Goal: Information Seeking & Learning: Learn about a topic

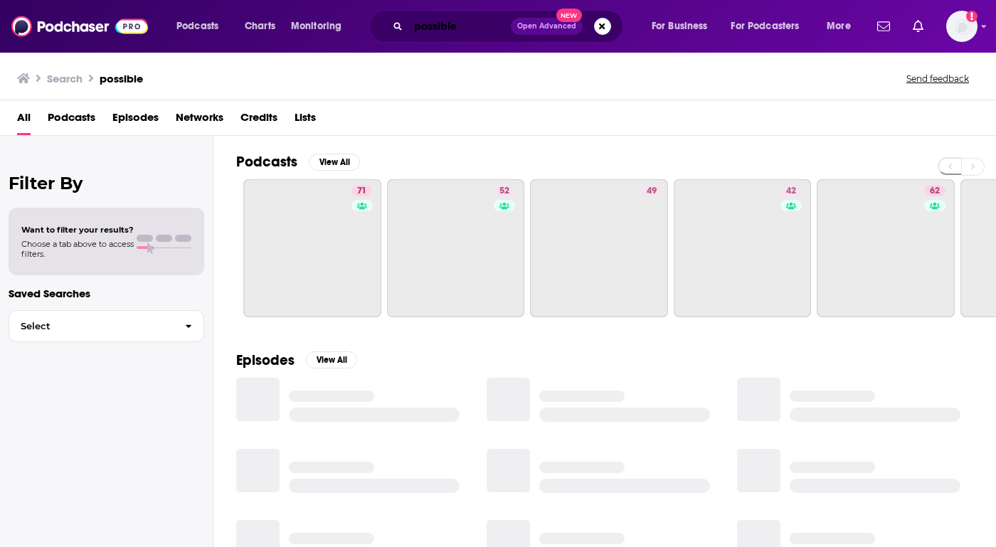
click at [427, 26] on input "possible" at bounding box center [459, 26] width 102 height 23
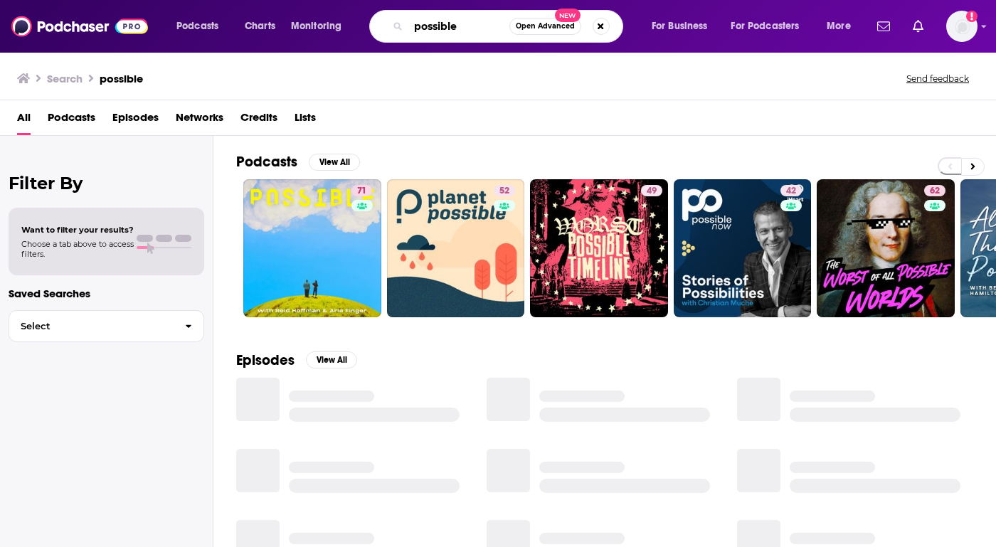
click at [427, 26] on input "possible" at bounding box center [458, 26] width 101 height 23
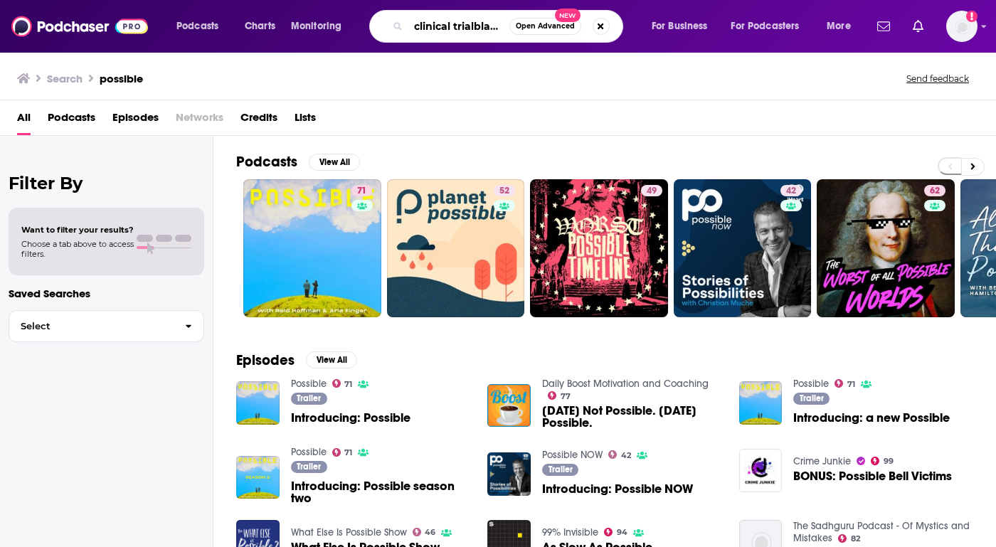
scroll to position [0, 9]
type input "clinical trialblazers"
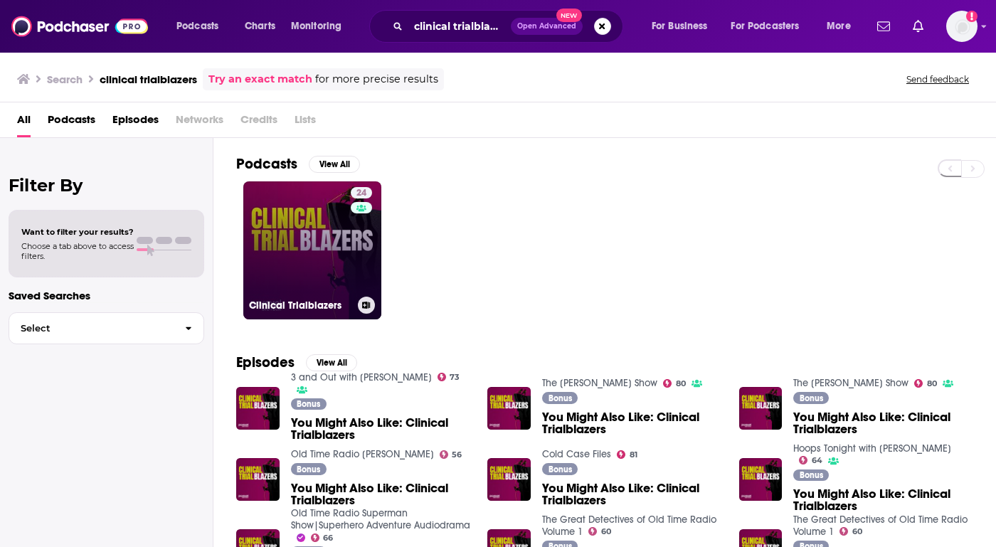
click at [275, 226] on link "24 Clinical Trialblazers" at bounding box center [312, 250] width 138 height 138
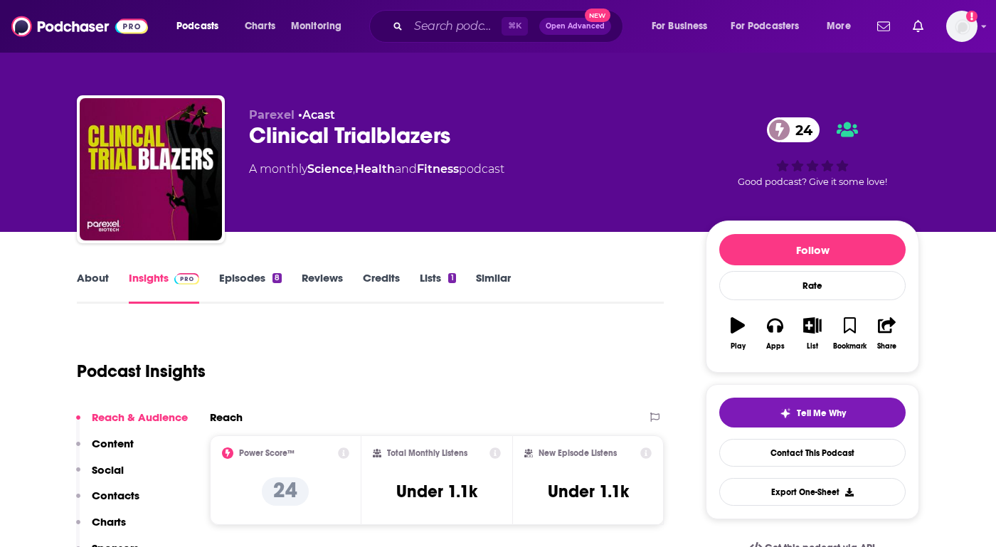
click at [159, 281] on link "Insights" at bounding box center [164, 287] width 70 height 33
click at [107, 521] on p "Charts" at bounding box center [109, 522] width 34 height 14
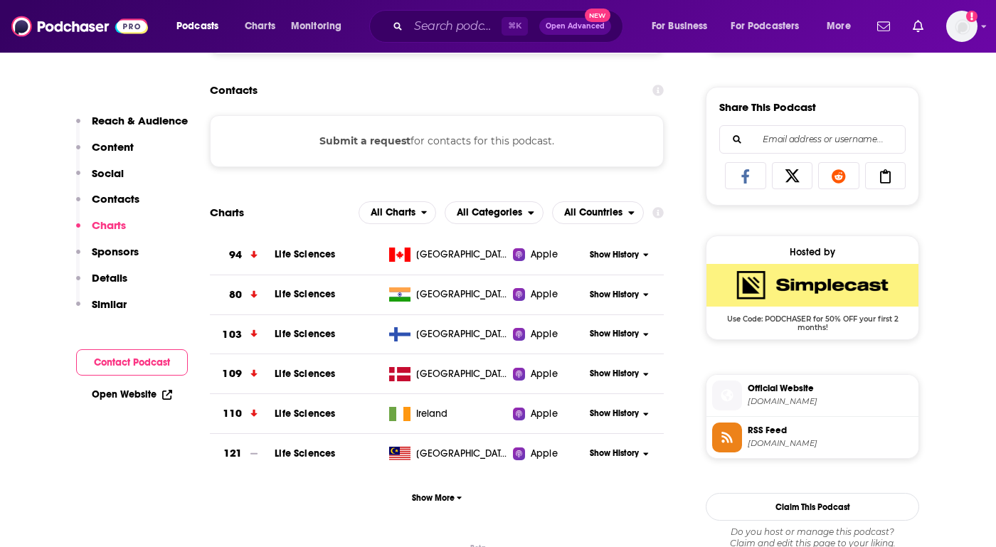
scroll to position [862, 0]
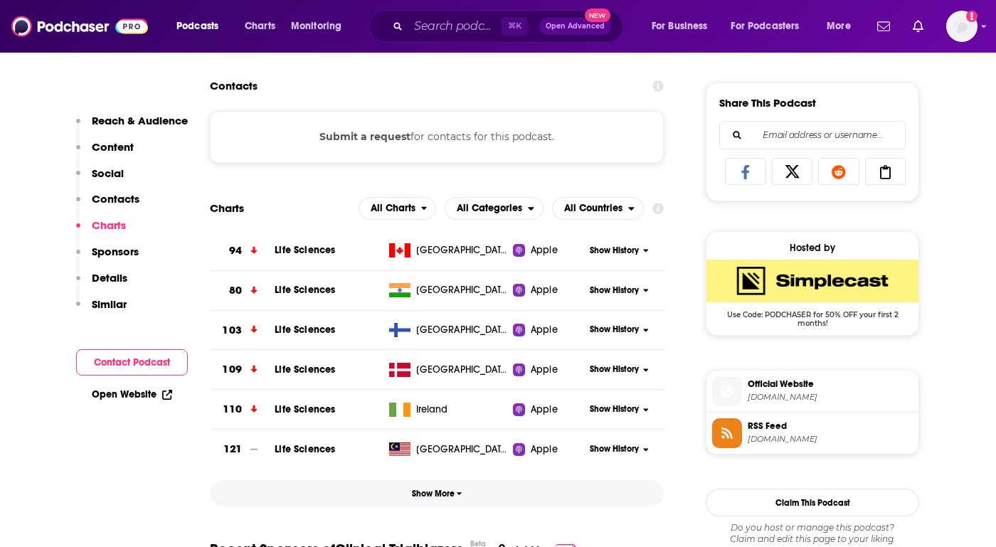
click at [443, 496] on span "Show More" at bounding box center [437, 494] width 51 height 10
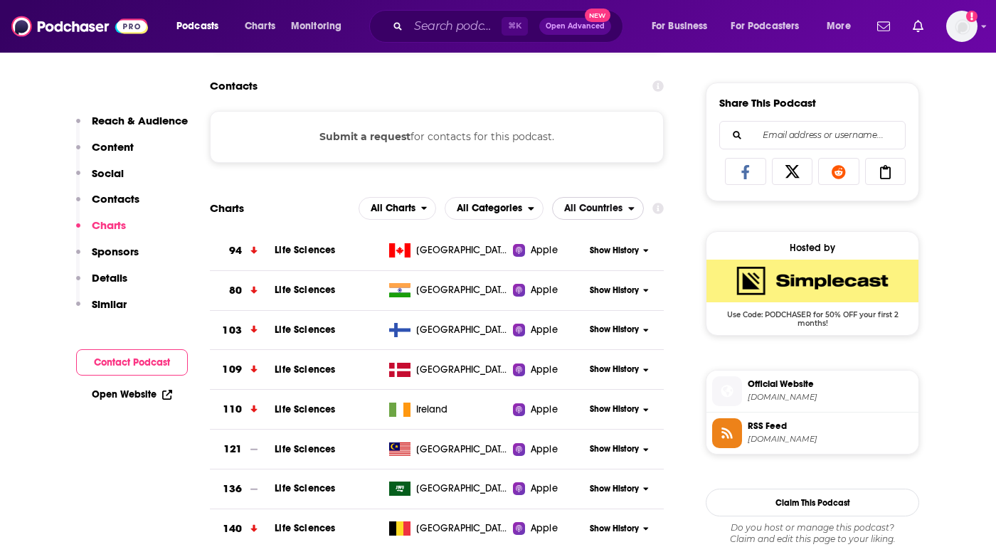
click at [607, 208] on span "All Countries" at bounding box center [593, 208] width 58 height 10
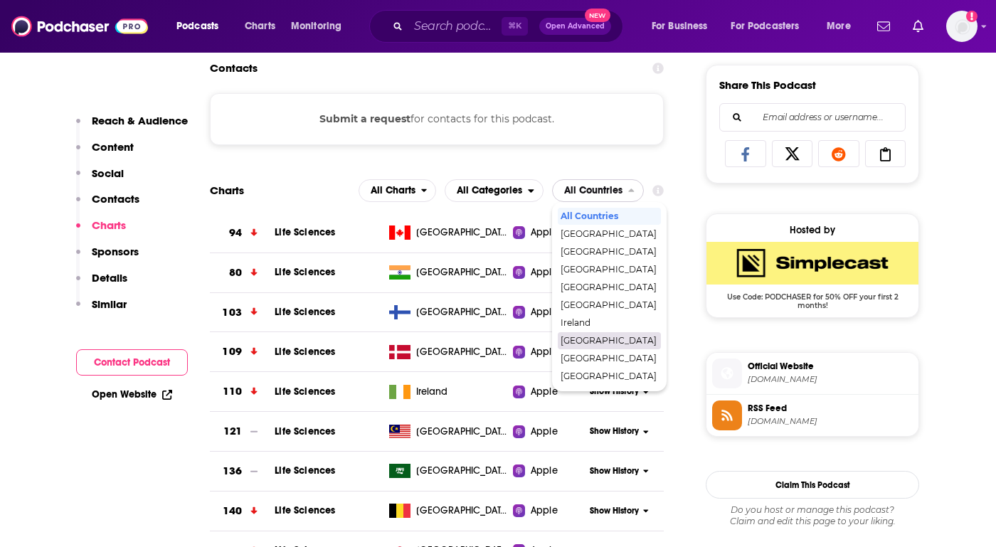
scroll to position [888, 0]
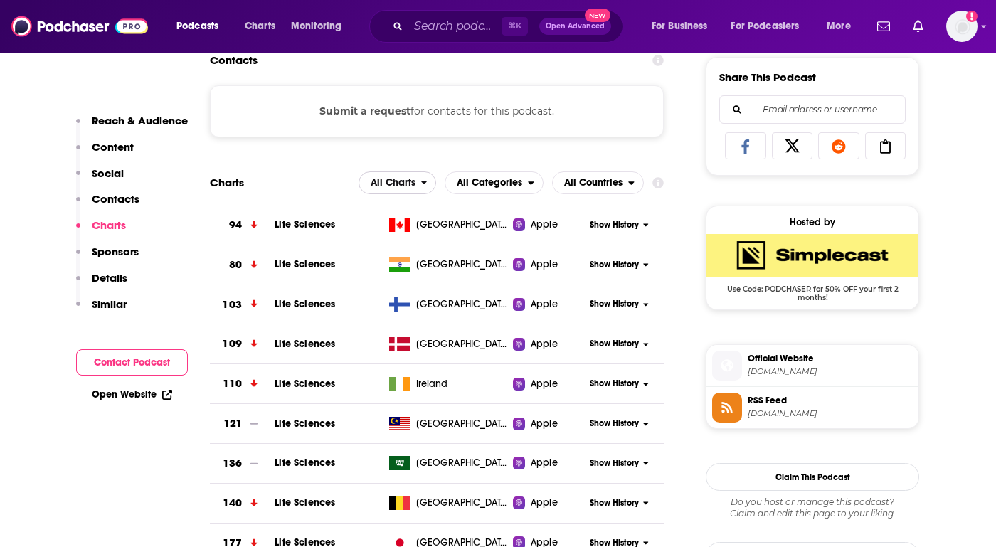
click at [401, 187] on span "All Charts" at bounding box center [393, 183] width 45 height 10
click at [393, 246] on span "Spotify Charts" at bounding box center [397, 244] width 60 height 9
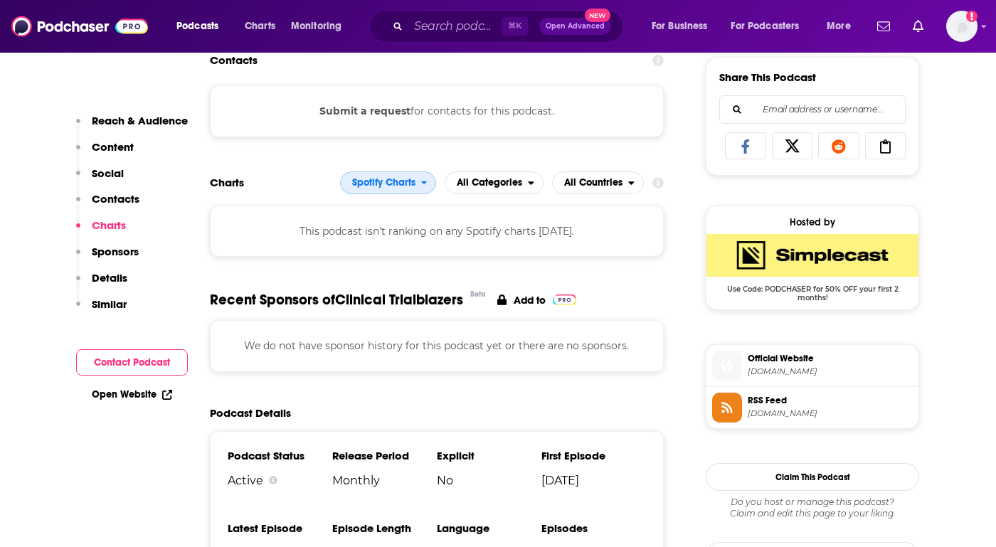
click at [397, 184] on span "Spotify Charts" at bounding box center [383, 183] width 63 height 10
click at [396, 219] on div "Apple Charts" at bounding box center [388, 226] width 85 height 17
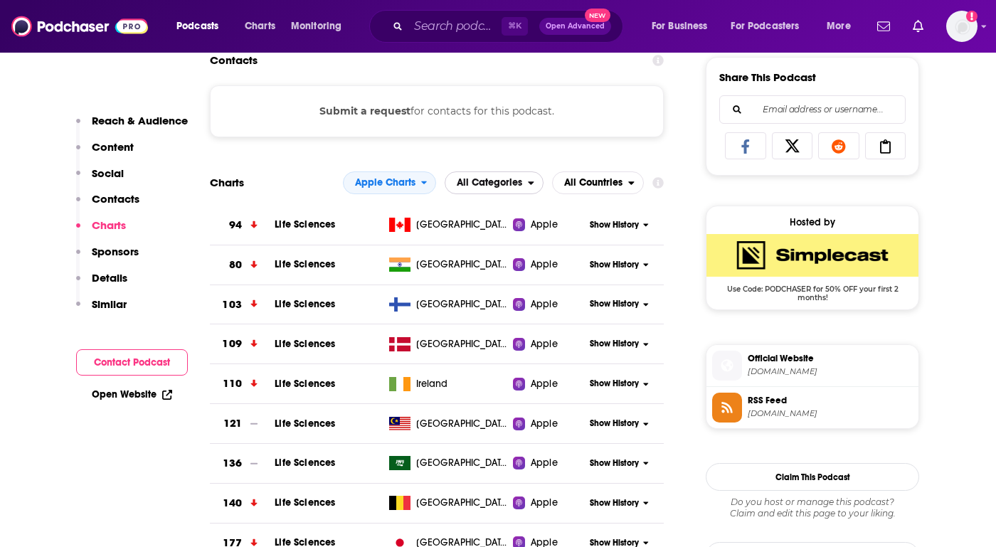
click at [508, 190] on span "All Categories" at bounding box center [486, 183] width 83 height 24
click at [501, 226] on span "Top Podcasts" at bounding box center [500, 226] width 94 height 9
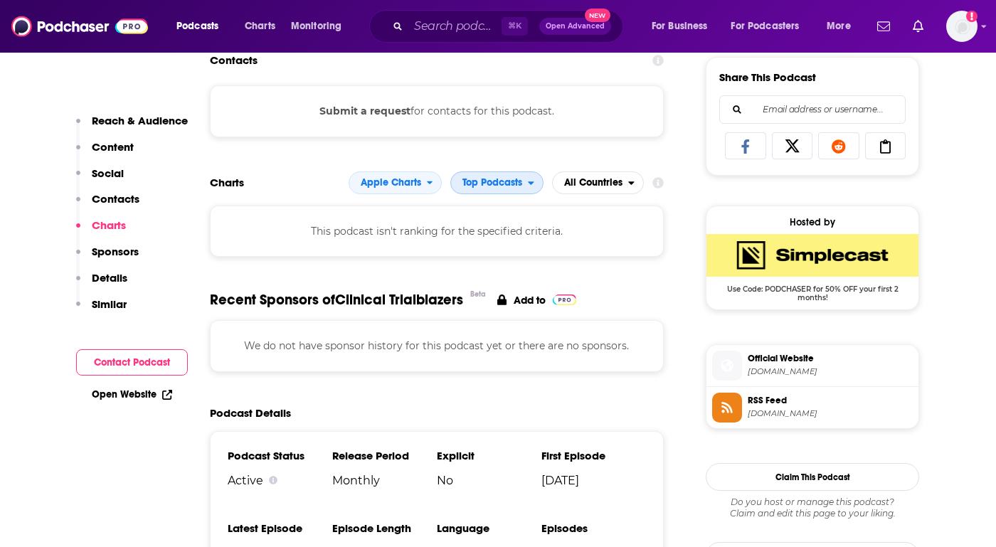
click at [499, 176] on span "Top Podcasts" at bounding box center [489, 183] width 77 height 24
click at [495, 235] on div "Top Podcasts" at bounding box center [506, 226] width 101 height 17
click at [513, 179] on span "Top Podcasts" at bounding box center [492, 183] width 60 height 10
click at [498, 246] on span "Science / Life Sciences" at bounding box center [506, 244] width 94 height 9
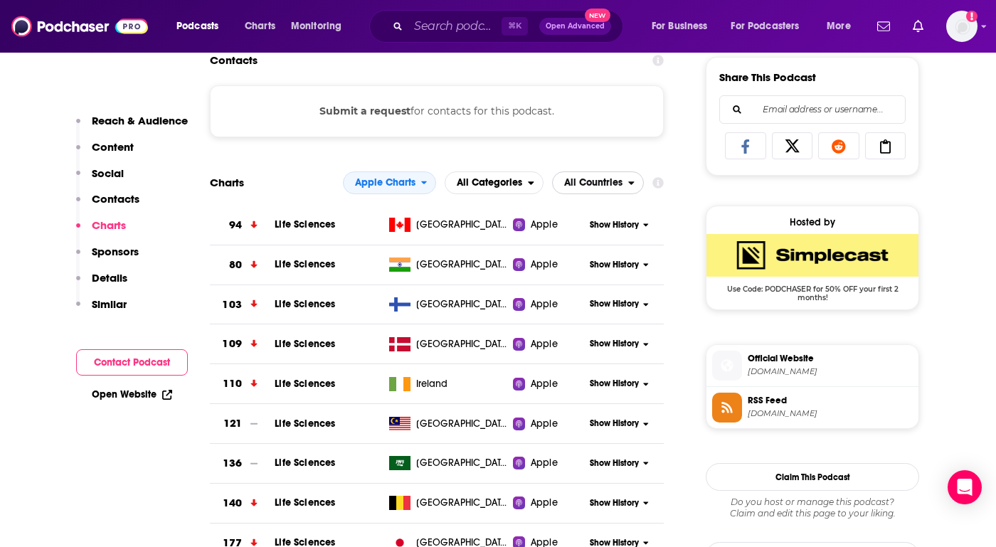
click at [609, 194] on span "All Countries" at bounding box center [590, 183] width 75 height 24
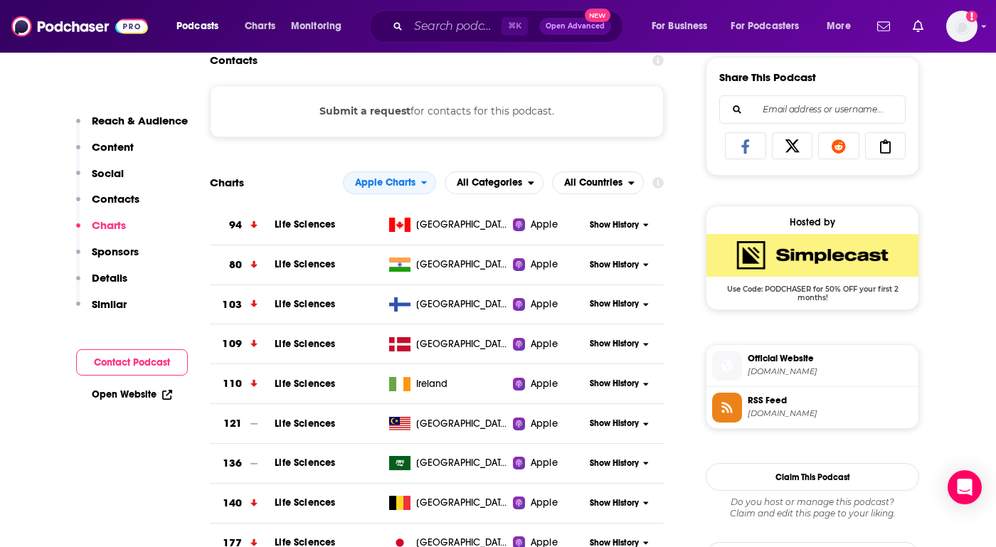
click at [662, 184] on icon at bounding box center [657, 182] width 11 height 11
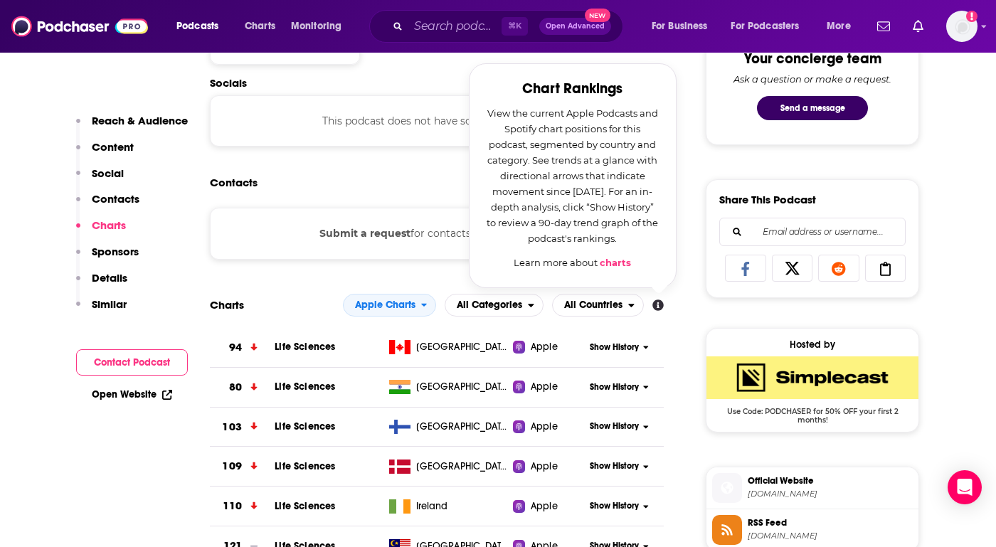
scroll to position [757, 0]
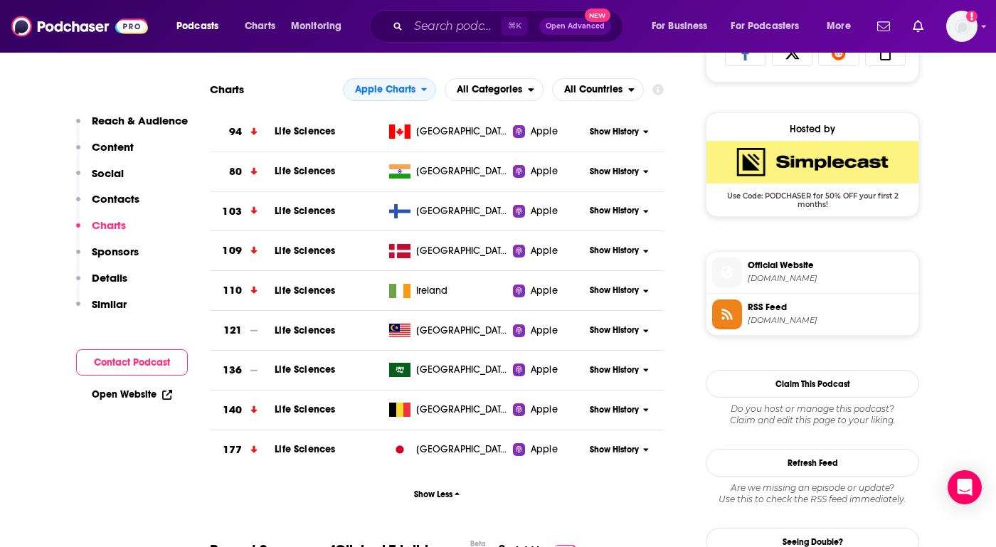
scroll to position [899, 0]
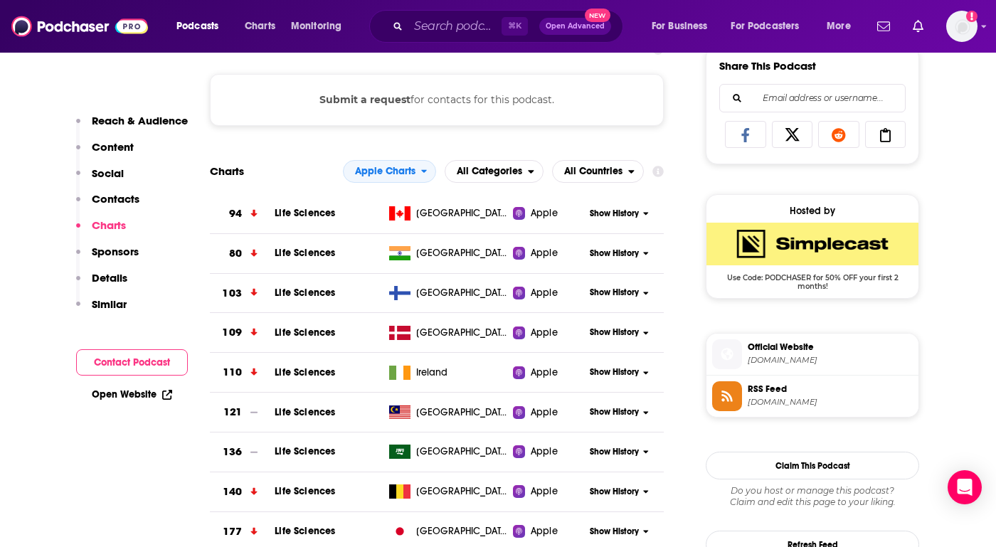
click at [305, 208] on td "Life Sciences" at bounding box center [329, 214] width 108 height 40
click at [605, 217] on span "Show History" at bounding box center [614, 214] width 49 height 12
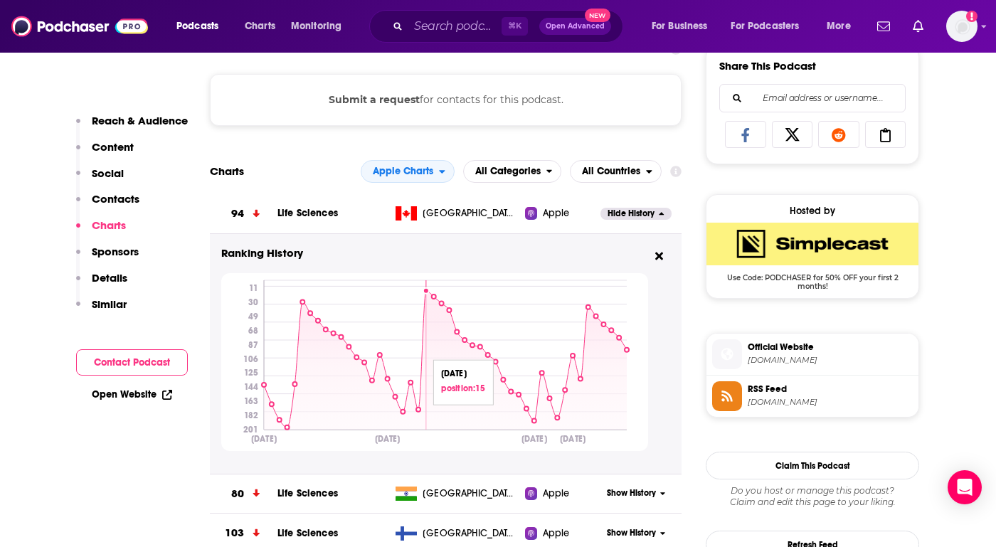
scroll to position [929, 0]
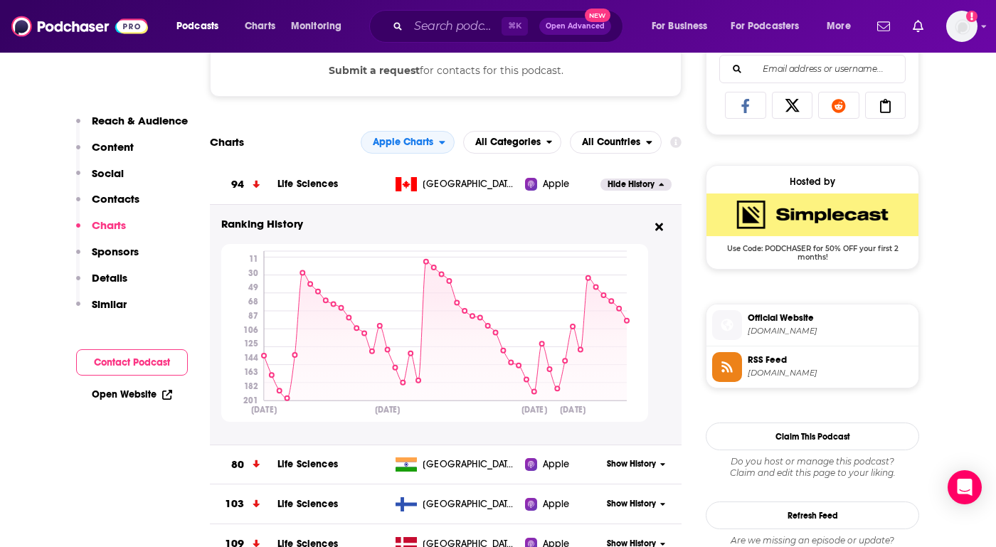
click at [258, 187] on icon at bounding box center [256, 184] width 6 height 8
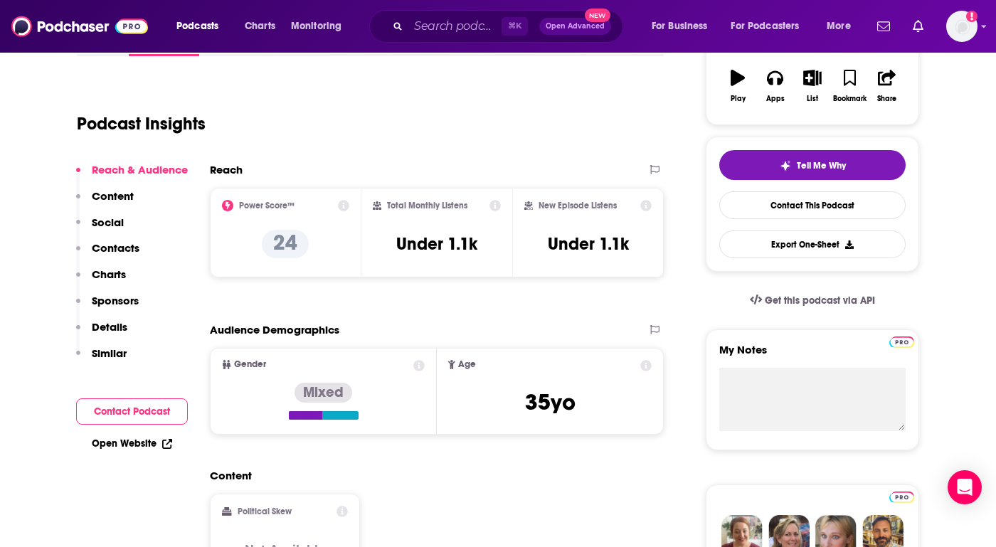
click at [96, 271] on p "Charts" at bounding box center [109, 275] width 34 height 14
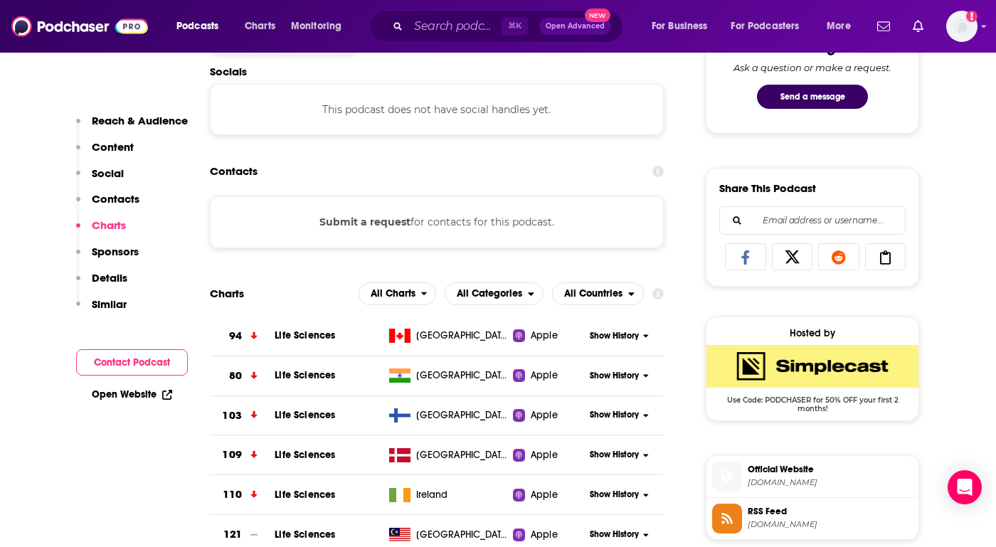
scroll to position [862, 0]
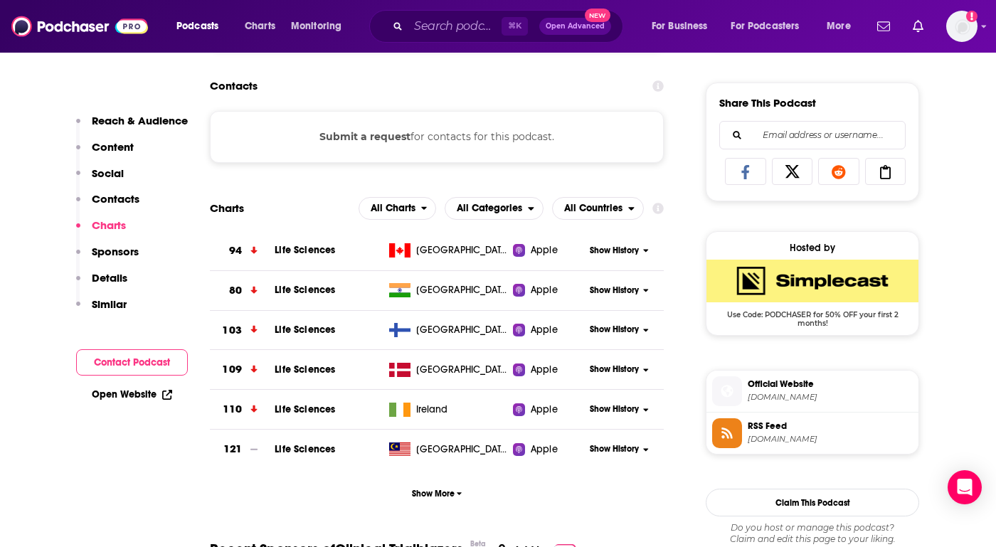
click at [618, 292] on span "Show History" at bounding box center [614, 291] width 49 height 12
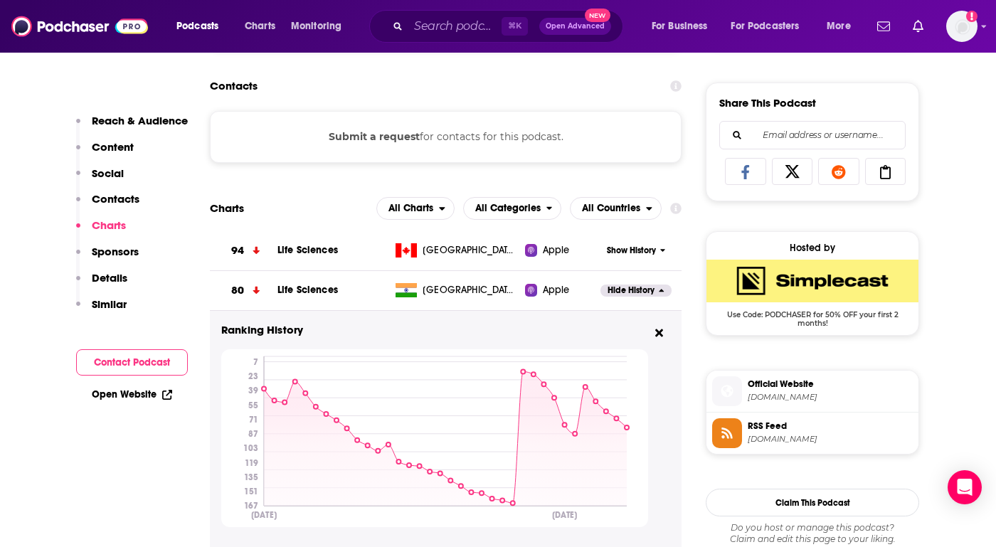
click at [625, 290] on span "Hide History" at bounding box center [631, 291] width 47 height 12
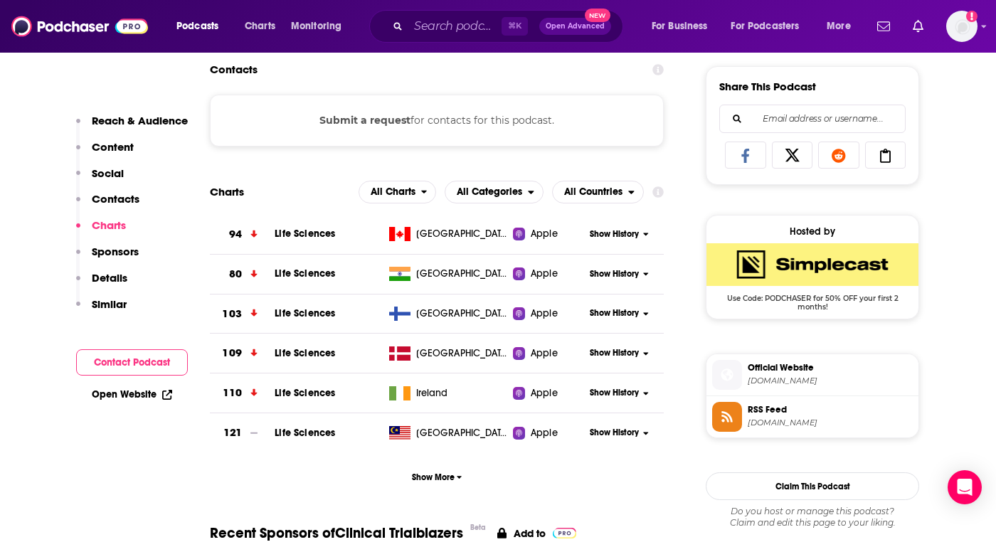
scroll to position [882, 0]
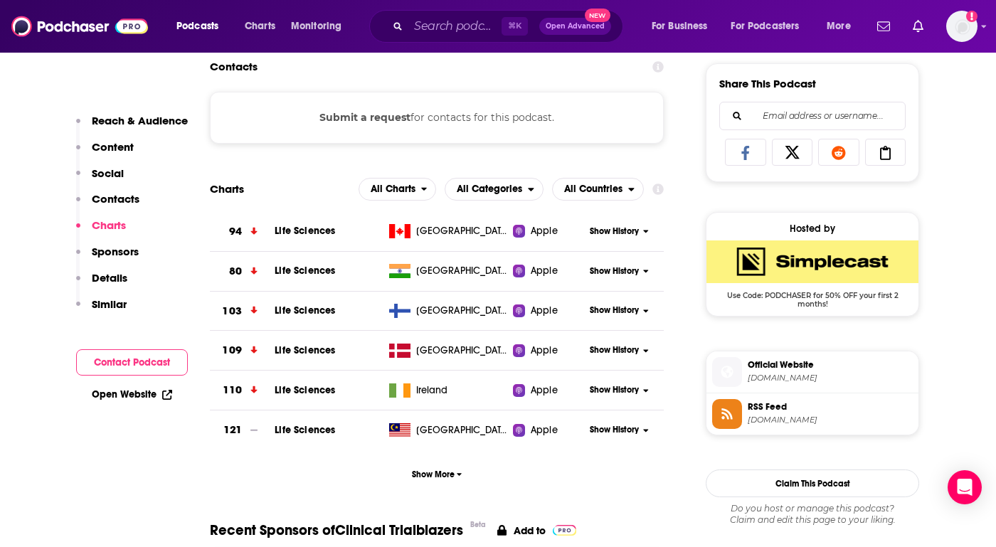
click at [621, 317] on span "Show History" at bounding box center [614, 311] width 49 height 12
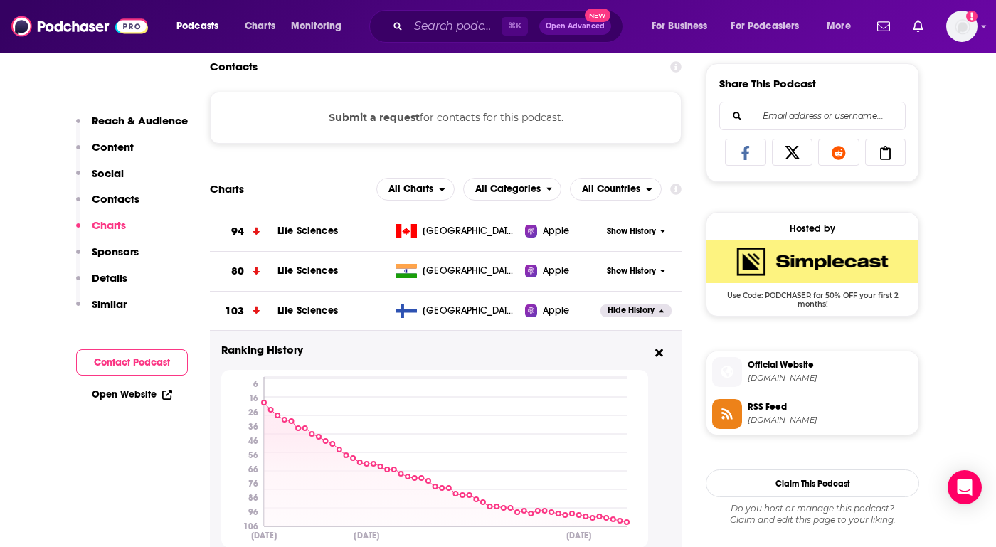
click at [621, 317] on span "Hide History" at bounding box center [631, 311] width 47 height 12
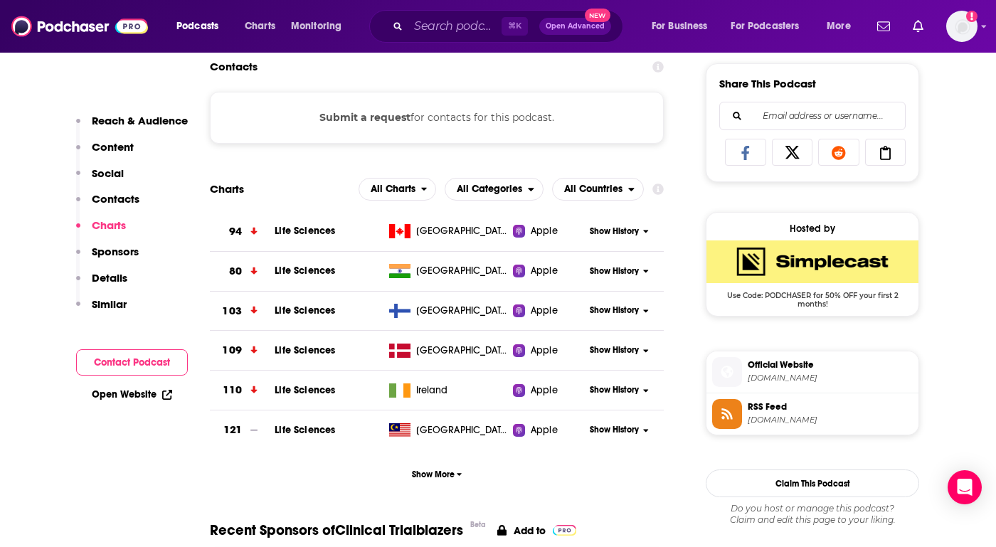
click at [615, 356] on span "Show History" at bounding box center [614, 350] width 49 height 12
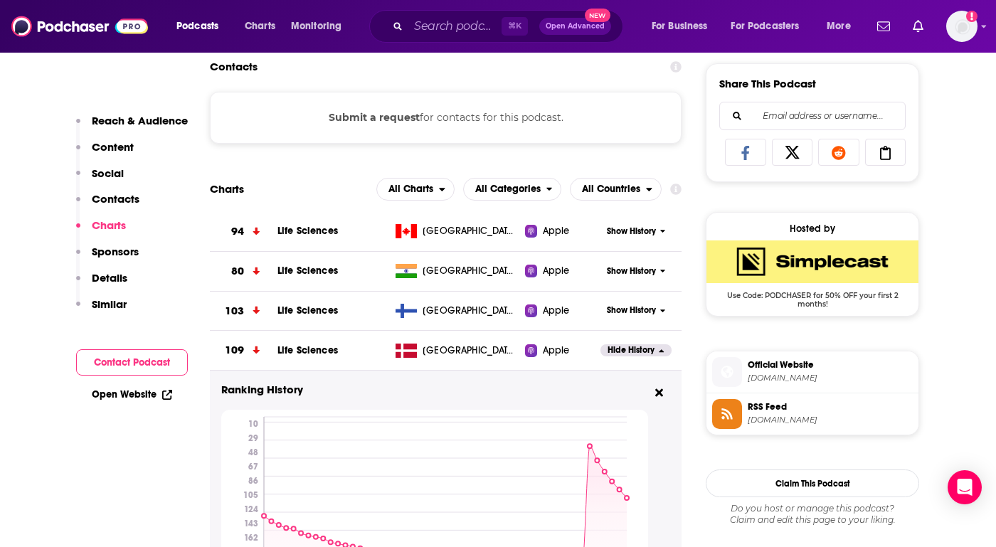
scroll to position [1074, 0]
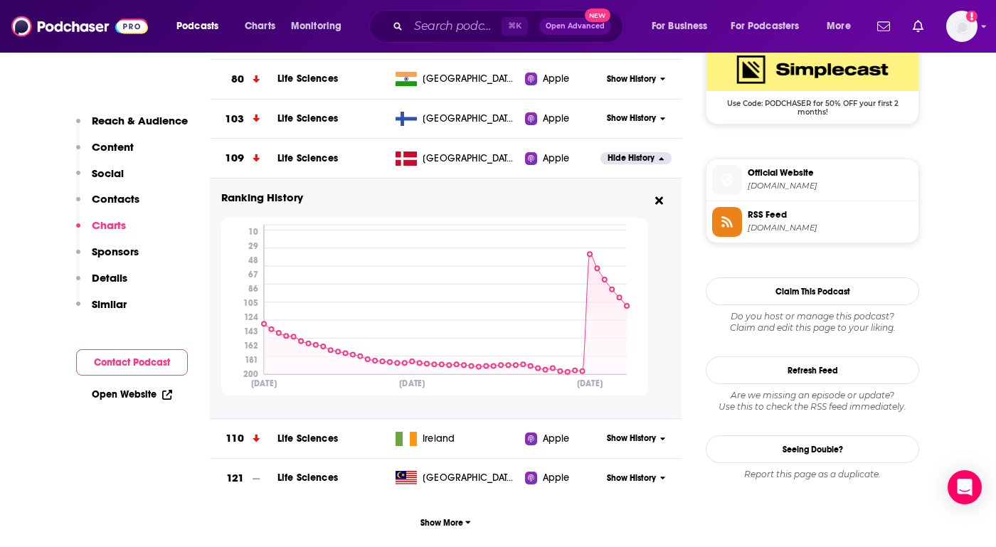
click at [635, 164] on span "Hide History" at bounding box center [631, 158] width 47 height 12
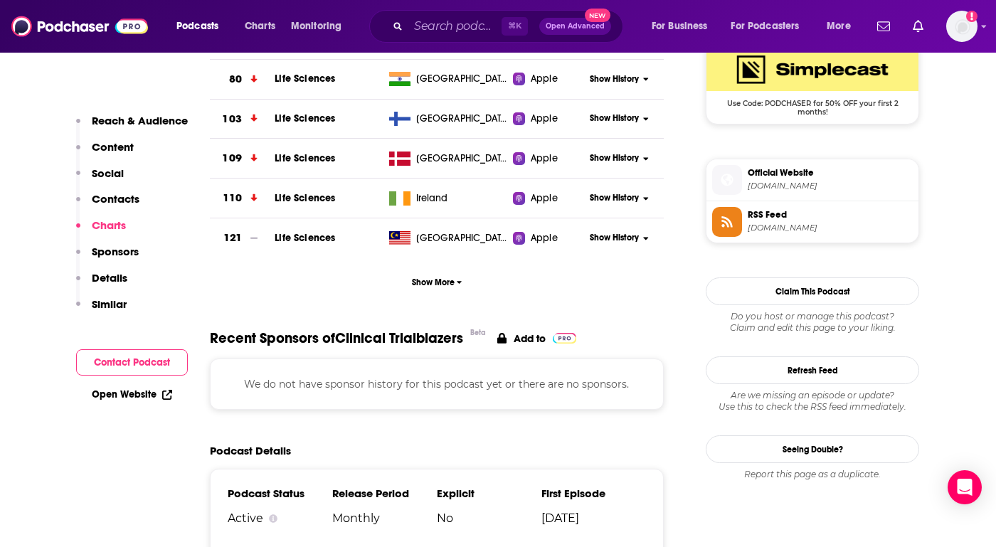
click at [630, 192] on div "Show History" at bounding box center [625, 198] width 78 height 35
click at [628, 198] on span "Show History" at bounding box center [614, 198] width 49 height 12
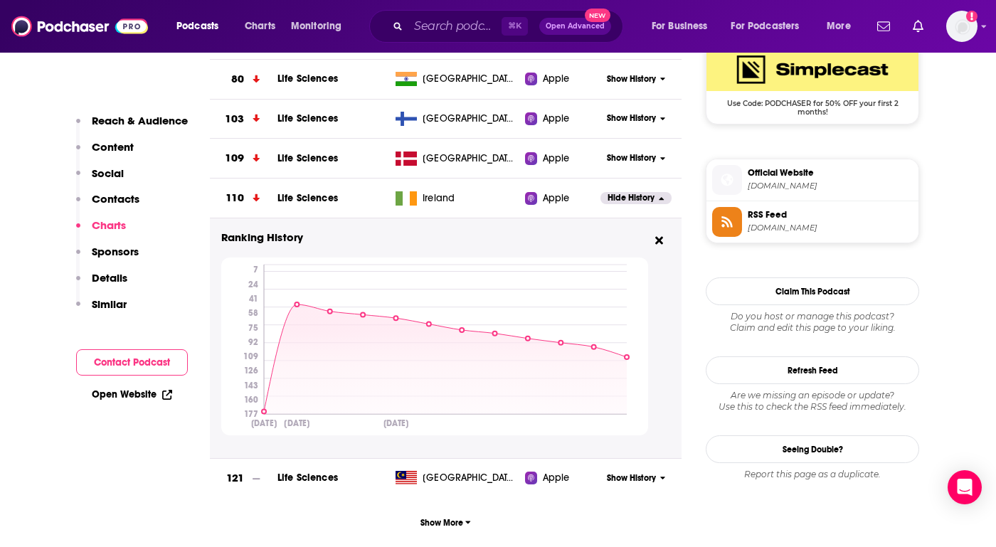
click at [633, 206] on div "Hide History" at bounding box center [641, 198] width 81 height 35
click at [629, 196] on span "Hide History" at bounding box center [631, 198] width 47 height 12
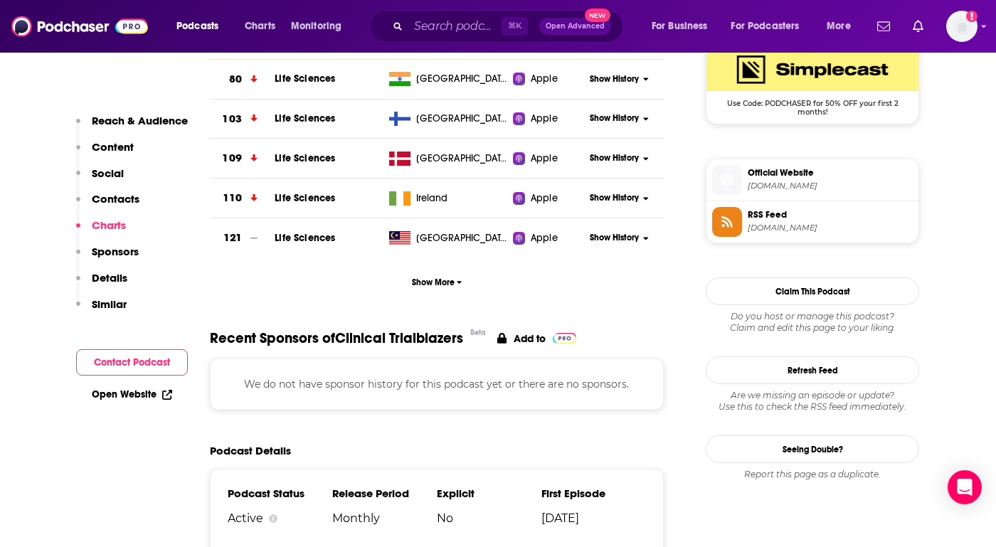
click at [628, 244] on span "Show History" at bounding box center [614, 238] width 49 height 12
